Goal: Task Accomplishment & Management: Manage account settings

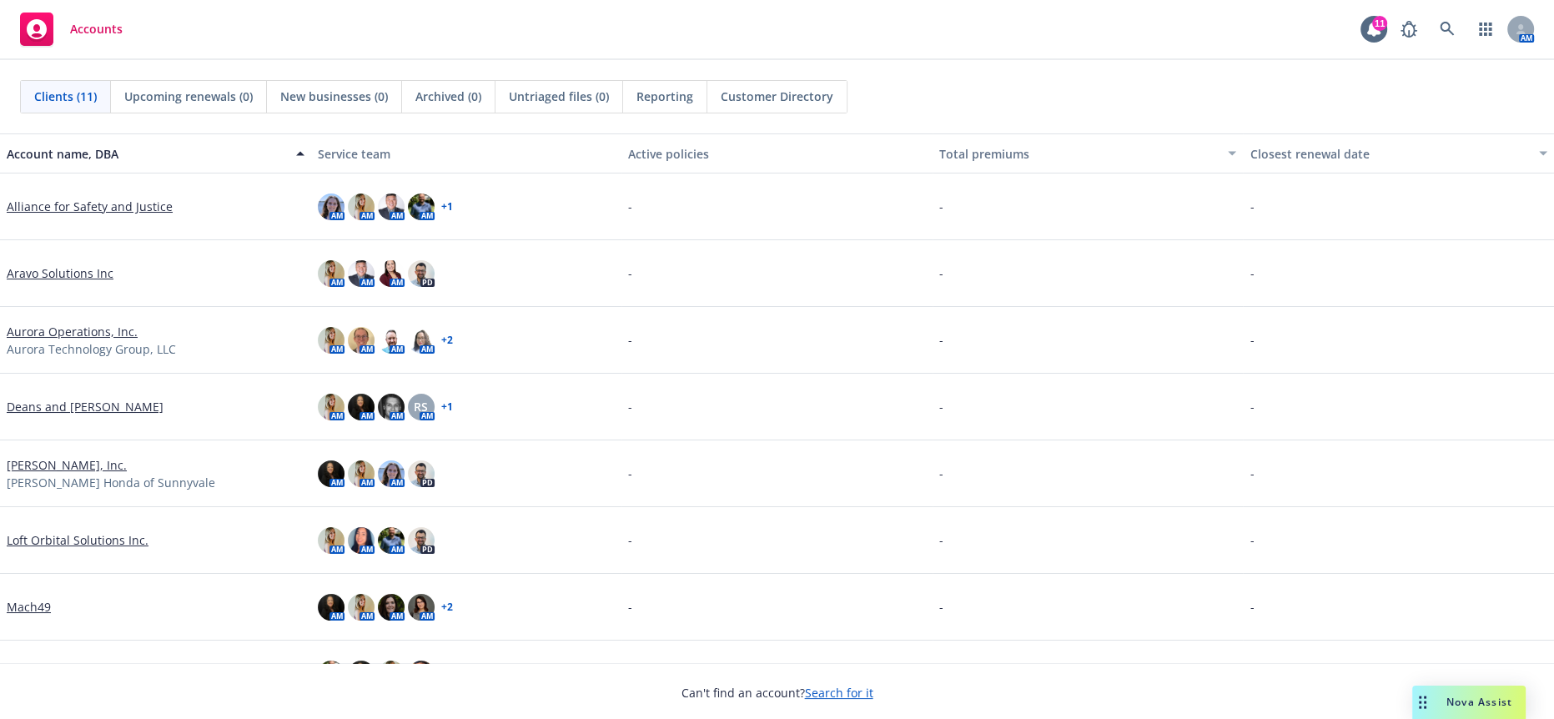
click at [97, 329] on link "Aurora Operations, Inc." at bounding box center [72, 332] width 131 height 18
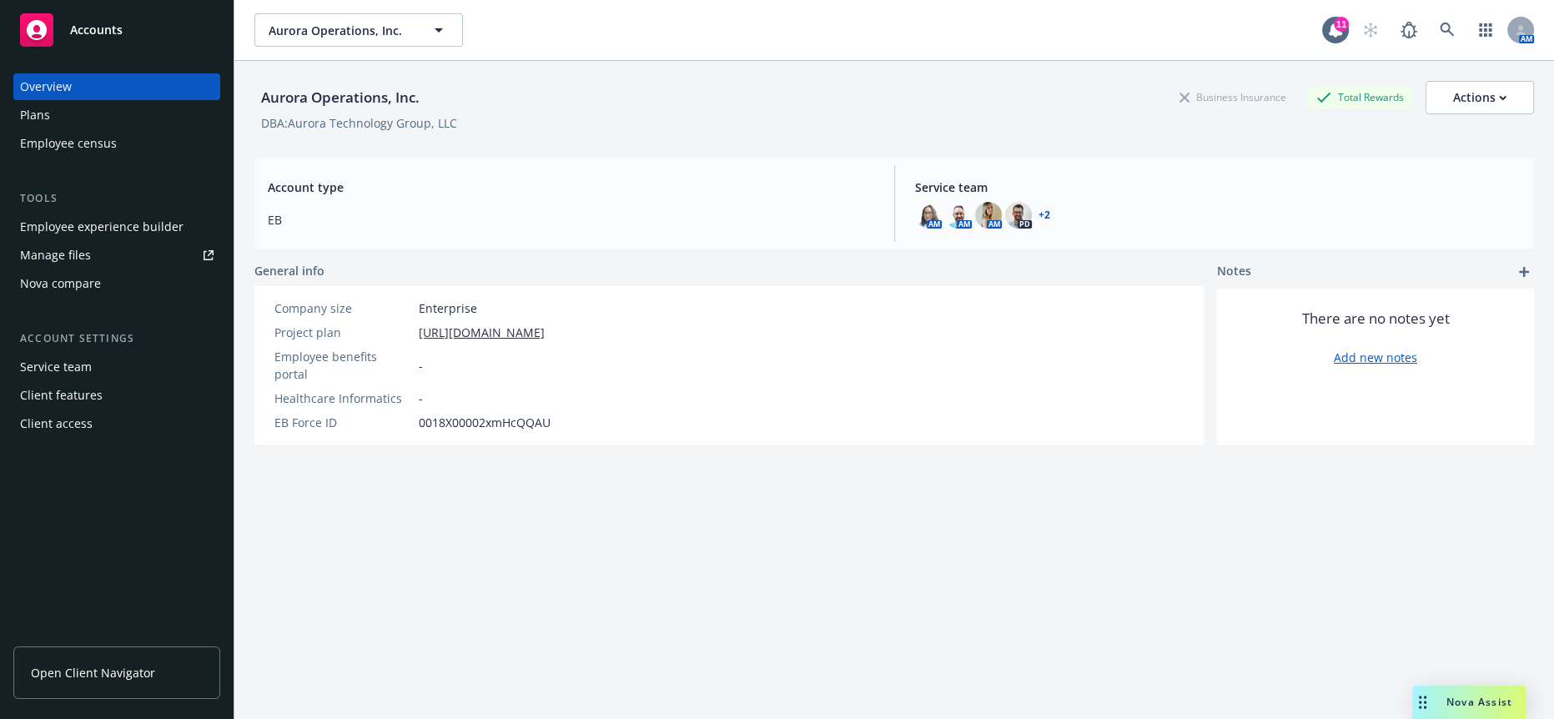
click at [118, 214] on div "Employee experience builder" at bounding box center [101, 227] width 163 height 27
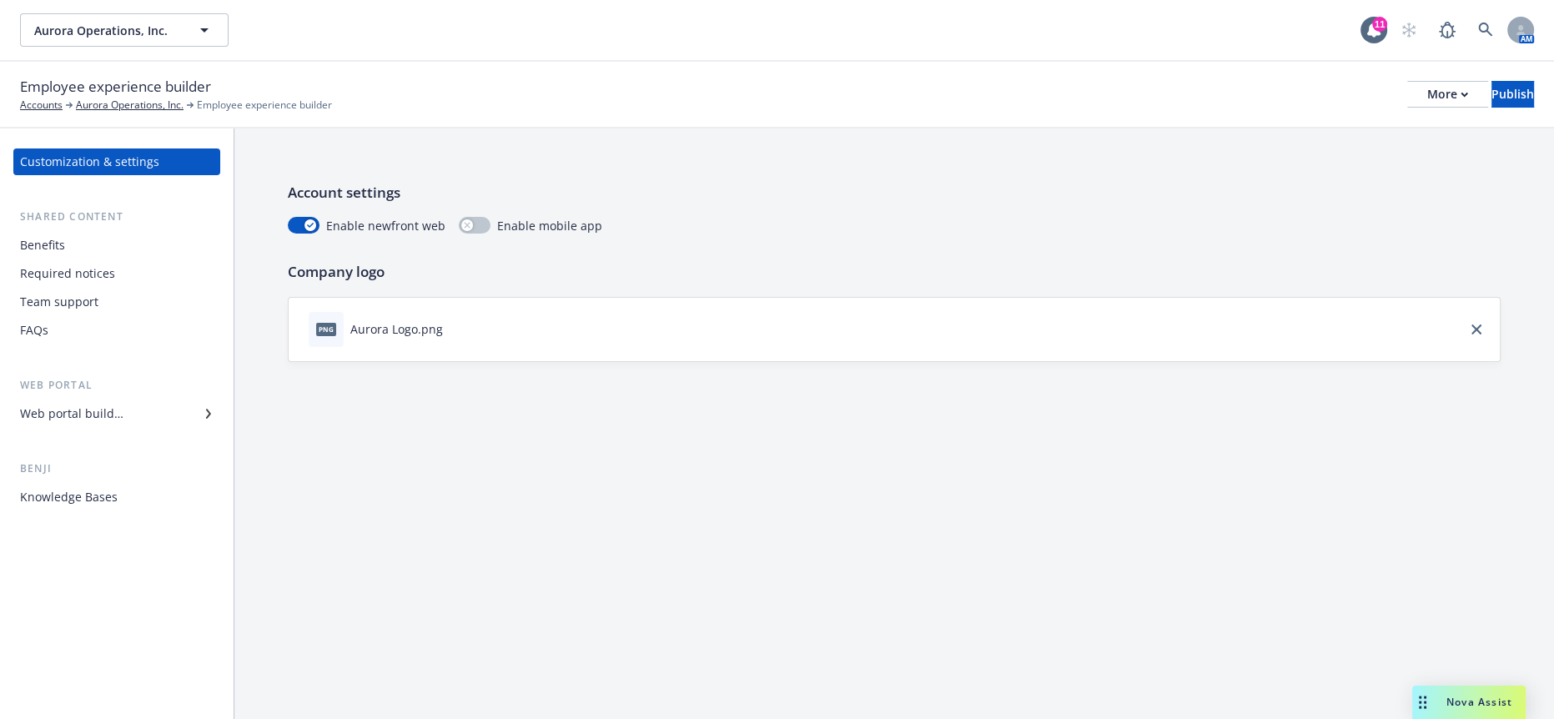
click at [82, 232] on div "Benefits" at bounding box center [117, 245] width 194 height 27
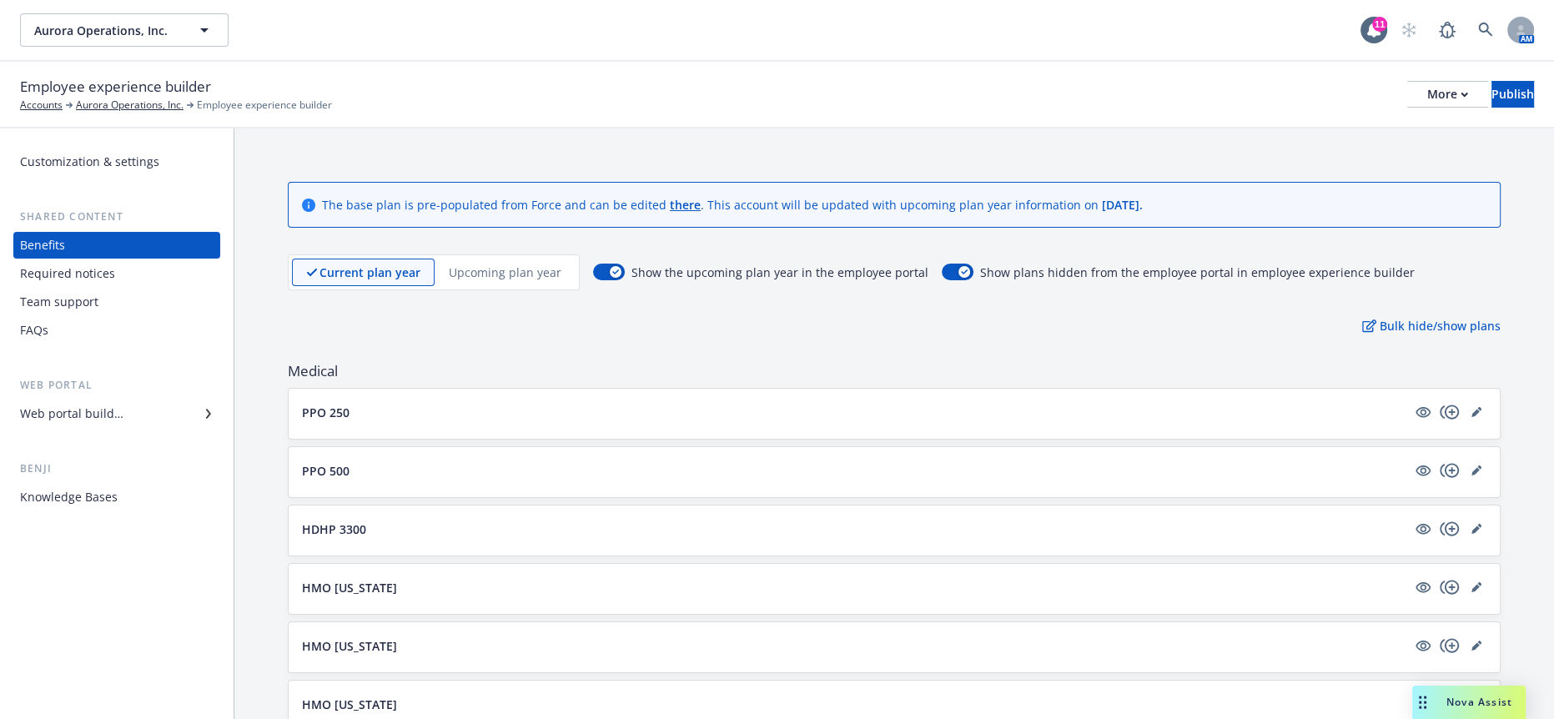
drag, startPoint x: 492, startPoint y: 242, endPoint x: 486, endPoint y: 257, distance: 16.1
click at [493, 264] on p "Upcoming plan year" at bounding box center [505, 273] width 113 height 18
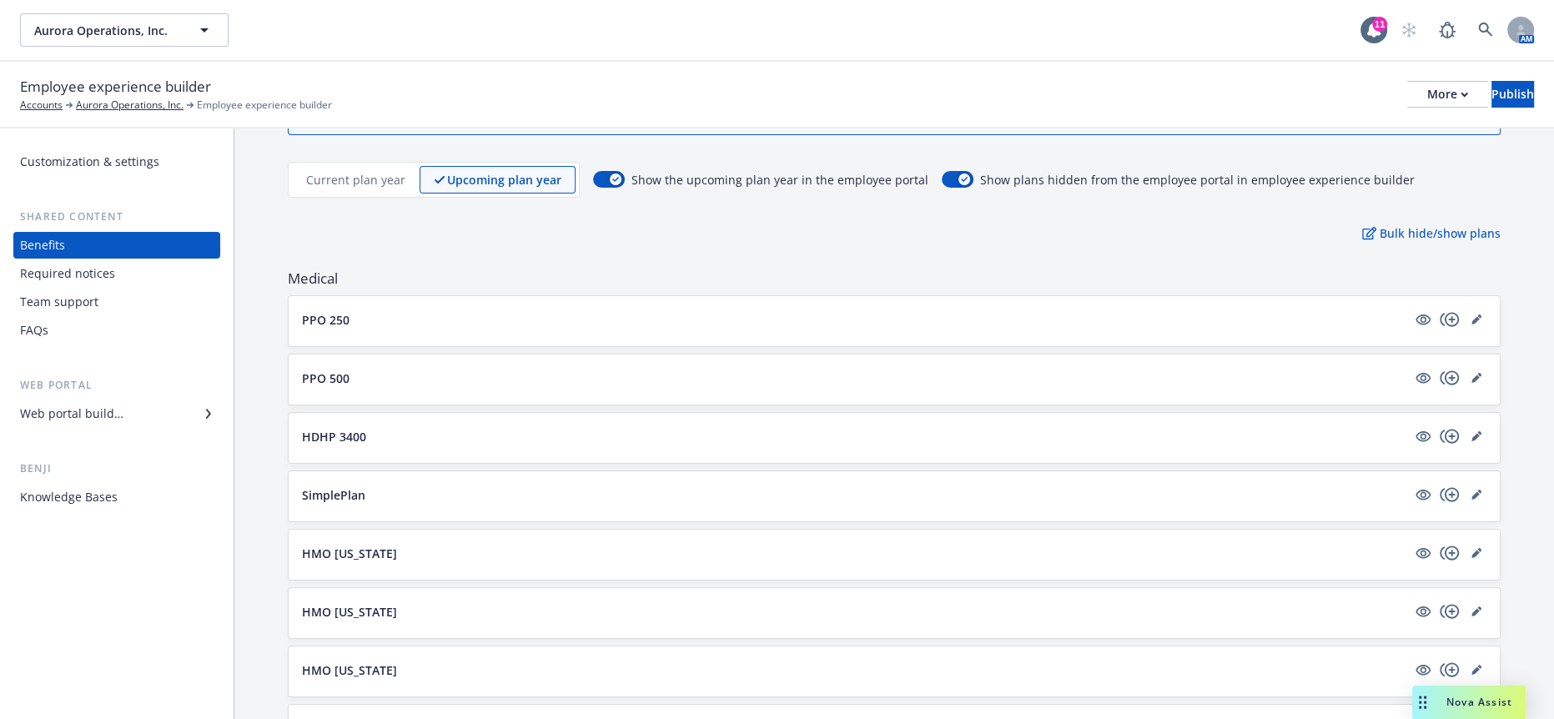
click at [374, 545] on p "HMO California" at bounding box center [349, 554] width 95 height 18
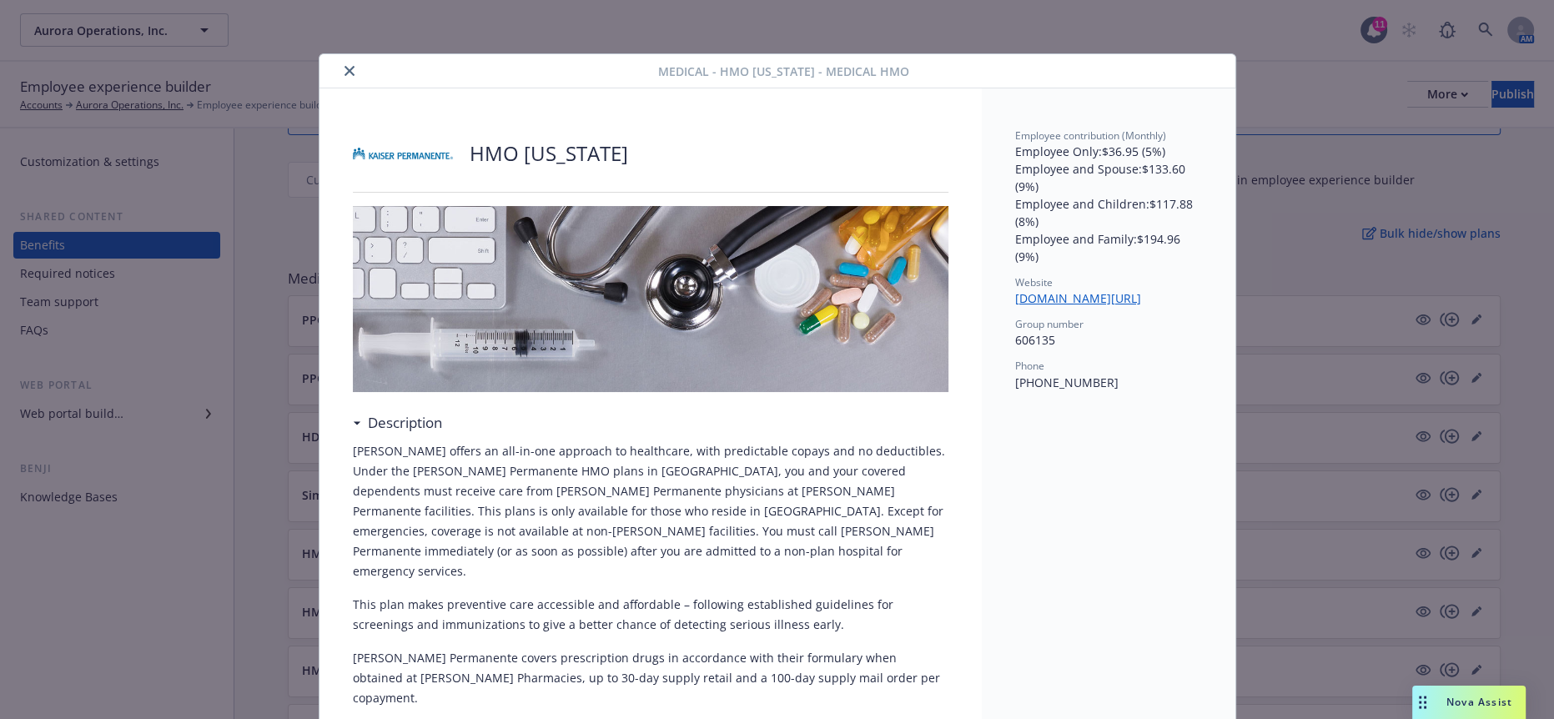
click at [345, 66] on icon "close" at bounding box center [350, 71] width 10 height 10
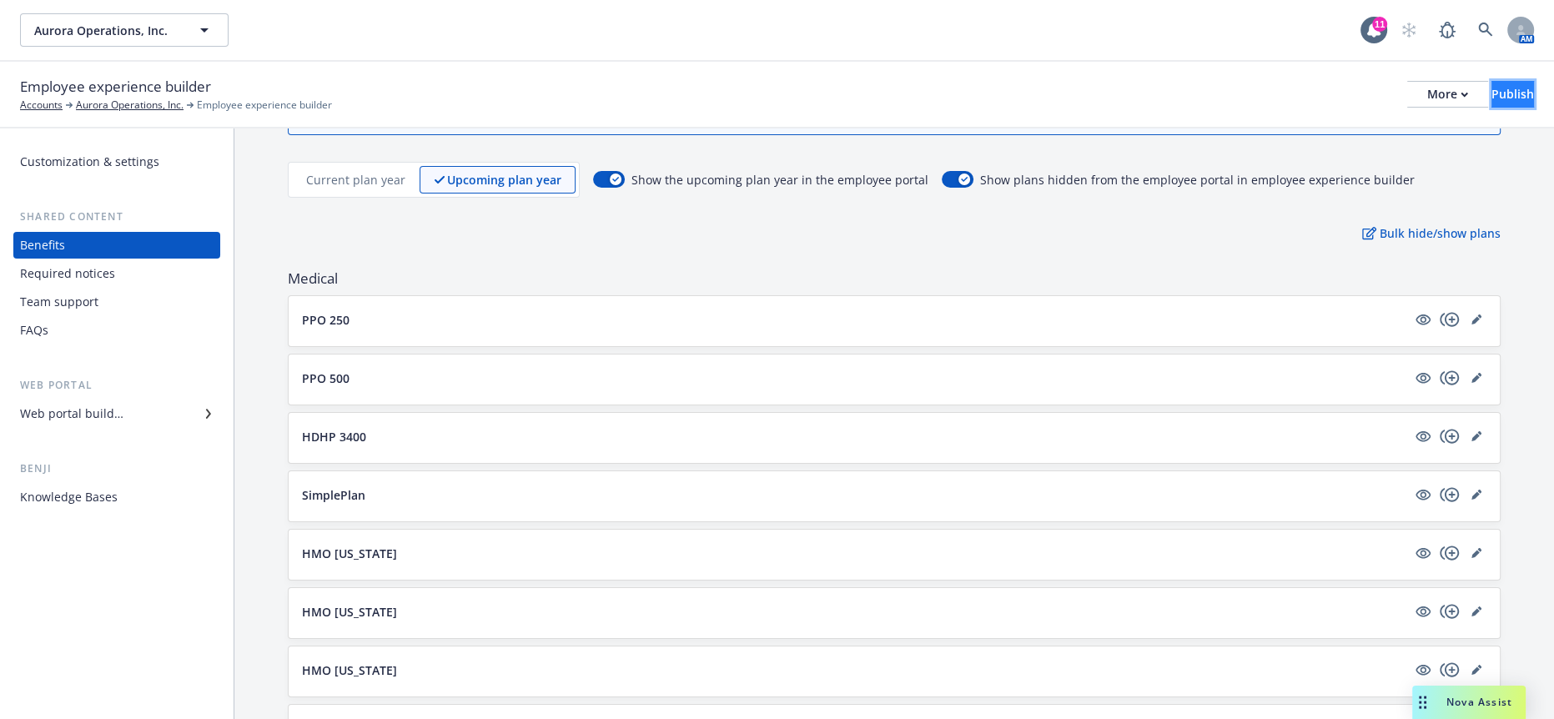
click at [1491, 83] on div "Publish" at bounding box center [1512, 94] width 43 height 25
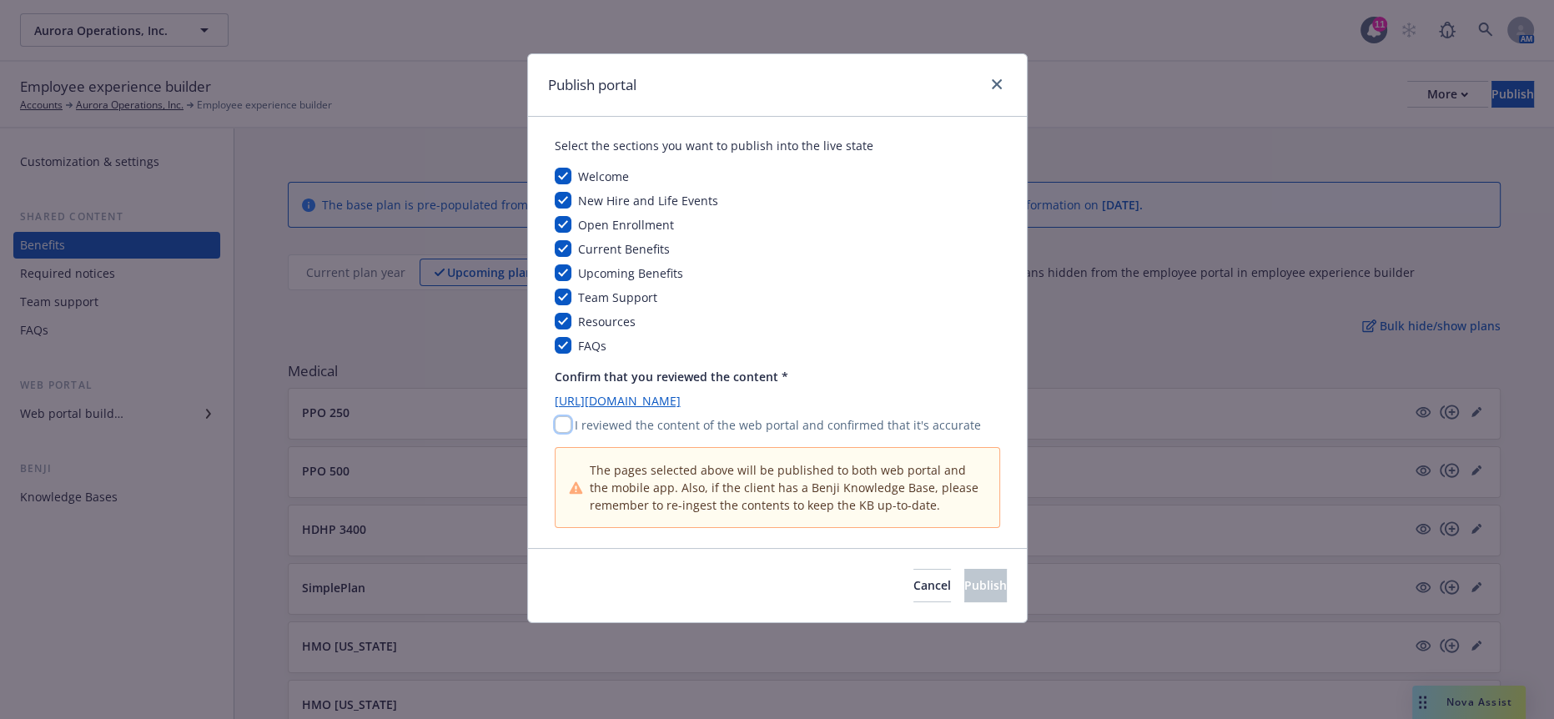
click at [556, 416] on input "checkbox" at bounding box center [563, 424] width 17 height 17
checkbox input "true"
click at [975, 577] on span "Publish" at bounding box center [985, 585] width 43 height 16
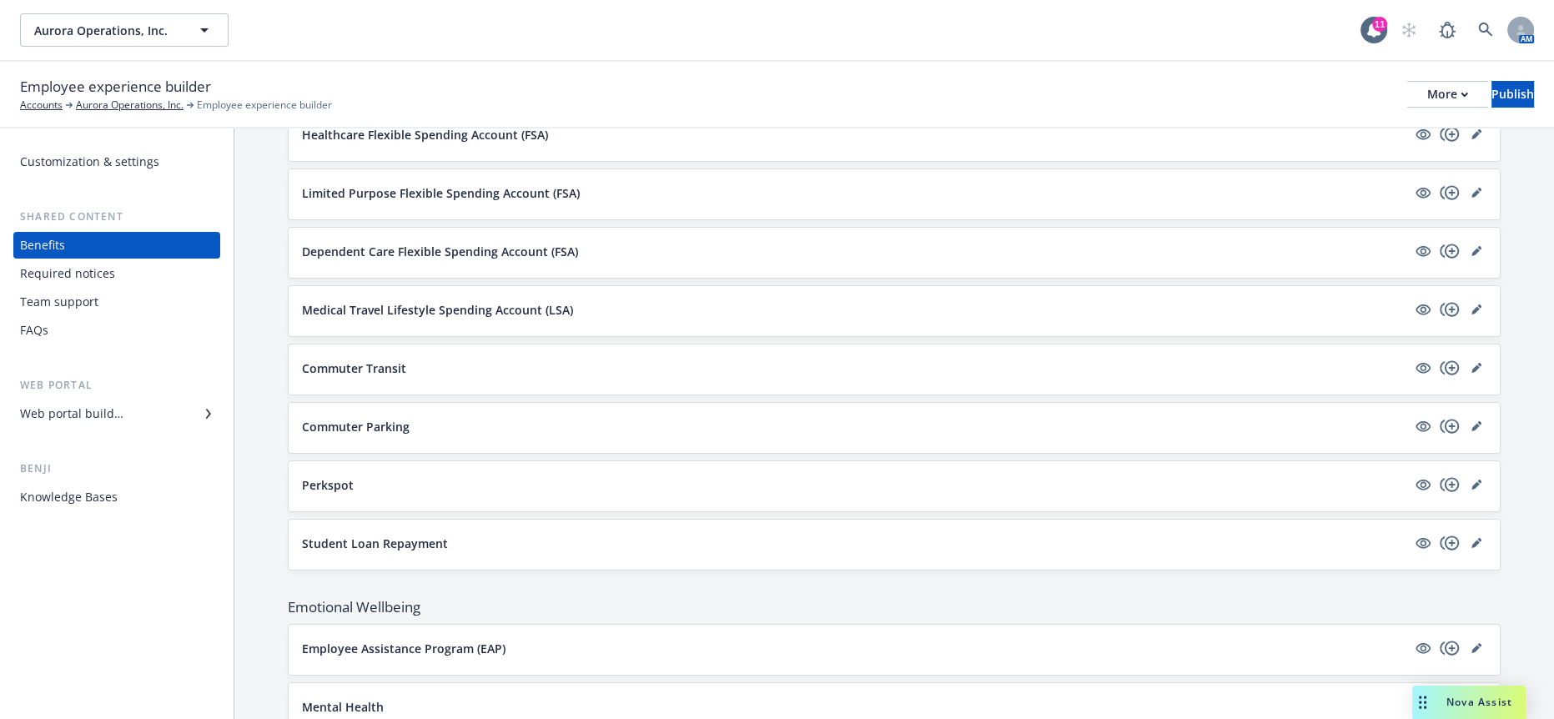
scroll to position [2096, 0]
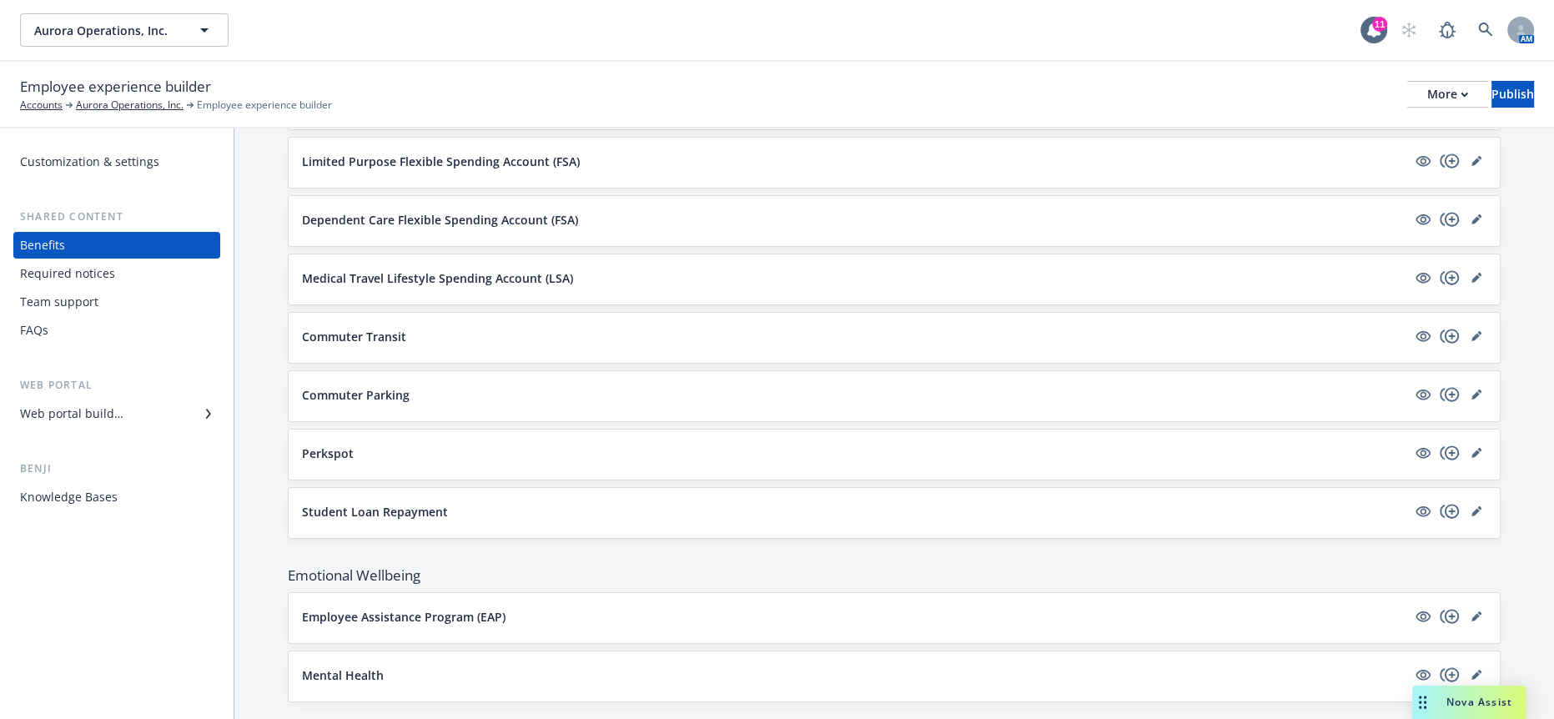
click at [324, 666] on p "Mental Health" at bounding box center [343, 675] width 82 height 18
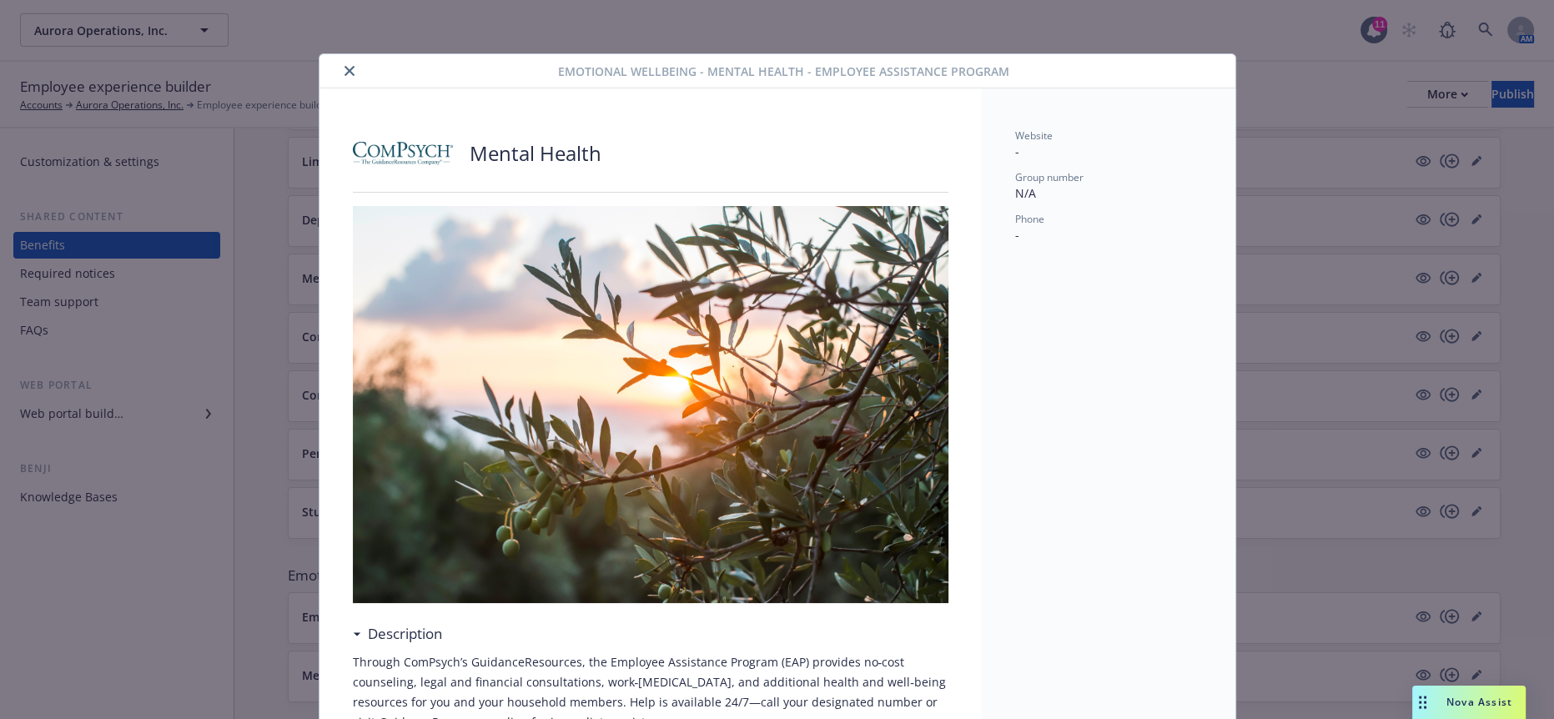
click at [345, 66] on icon "close" at bounding box center [350, 71] width 10 height 10
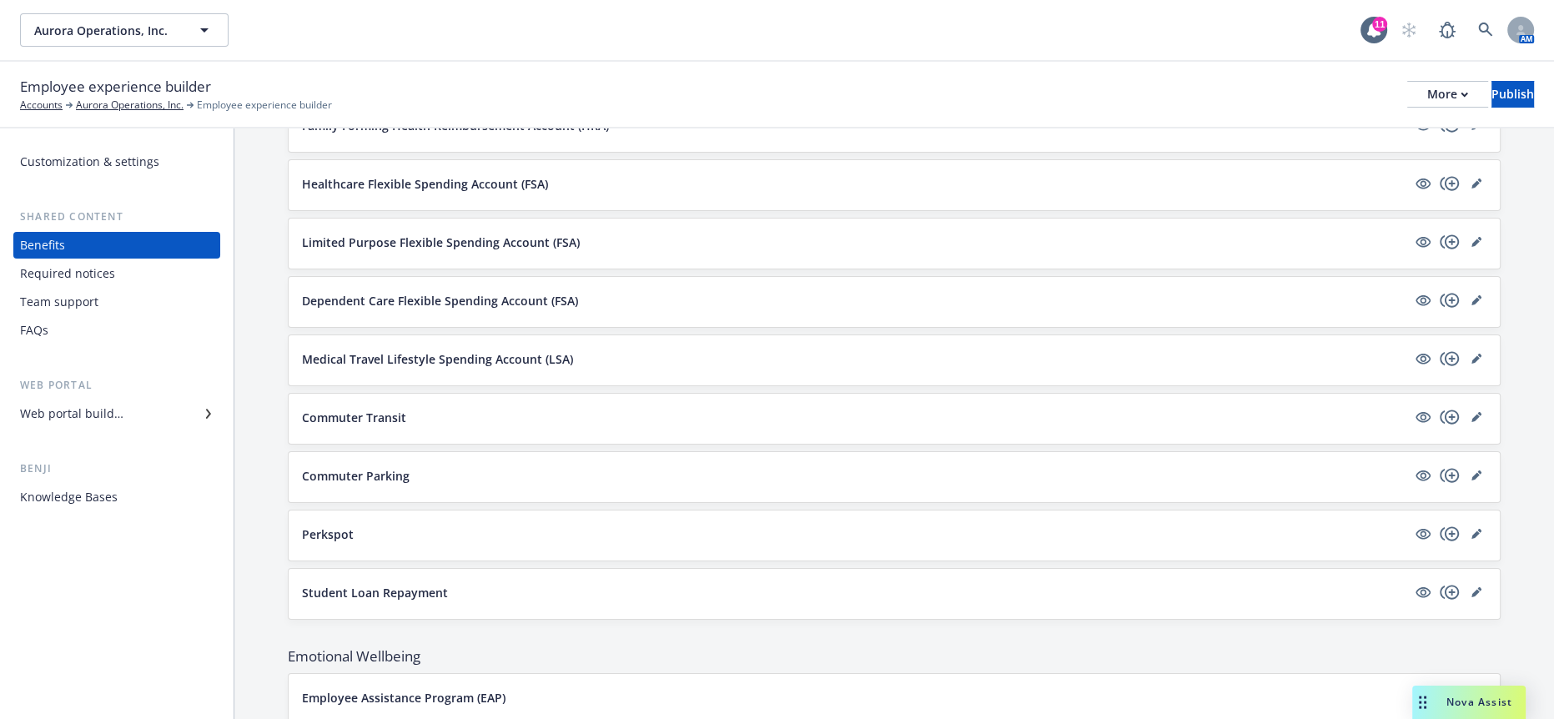
scroll to position [2096, 0]
